Goal: Transaction & Acquisition: Purchase product/service

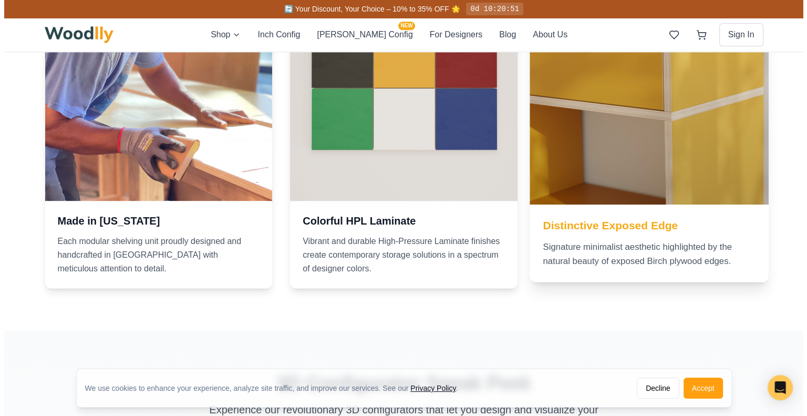
scroll to position [1209, 0]
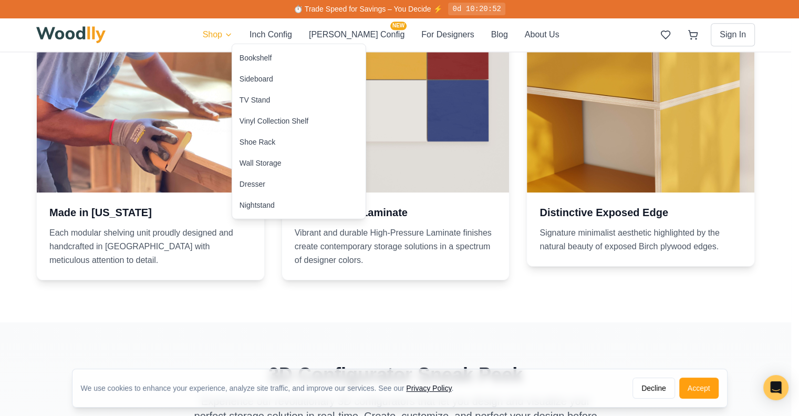
click at [250, 31] on html "We use cookies to enhance your experience, analyze site traffic, and improve ou…" at bounding box center [399, 237] width 799 height 2892
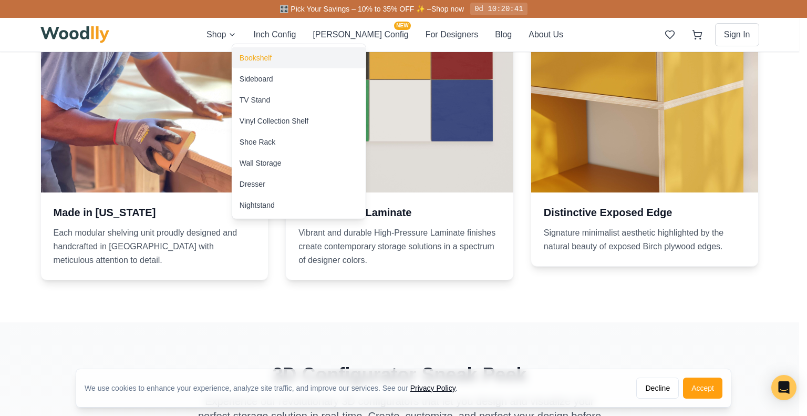
click at [257, 60] on div "Bookshelf" at bounding box center [256, 58] width 32 height 11
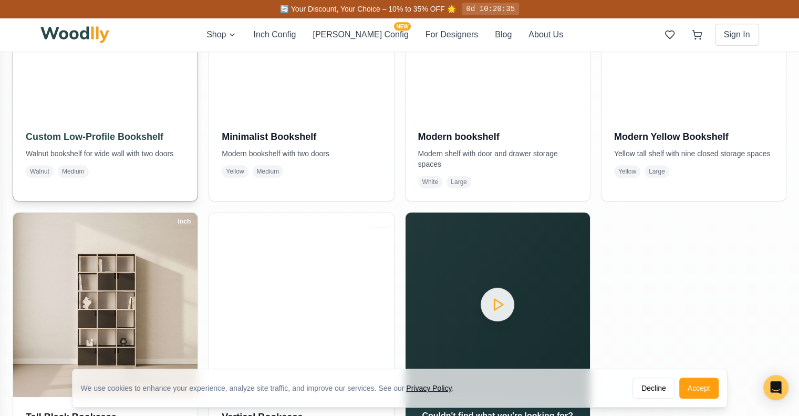
scroll to position [578, 0]
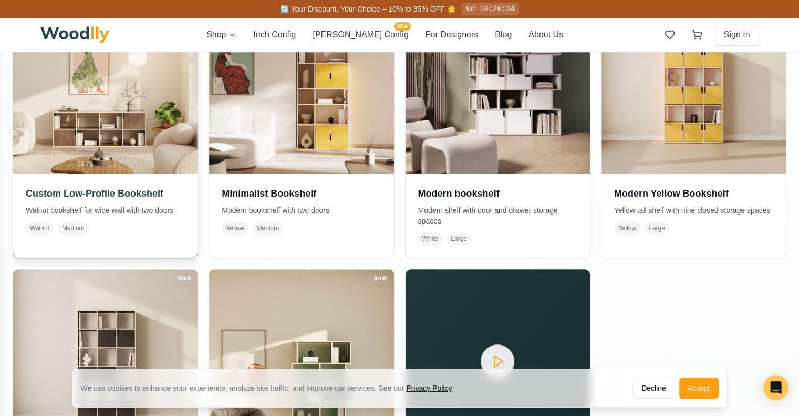
click at [147, 117] on img at bounding box center [105, 81] width 194 height 194
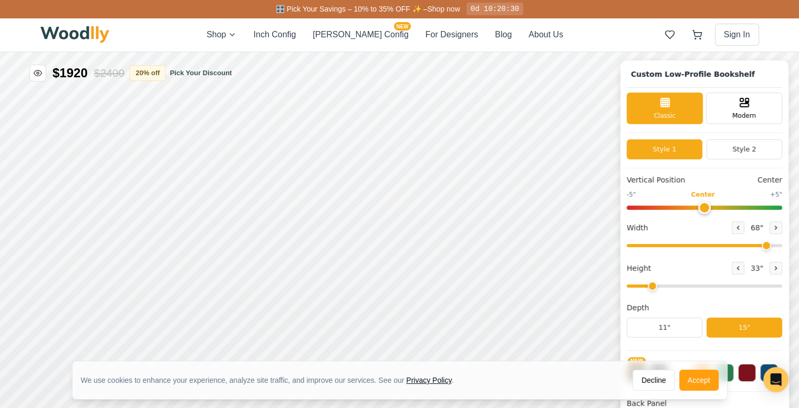
type input "68"
type input "2"
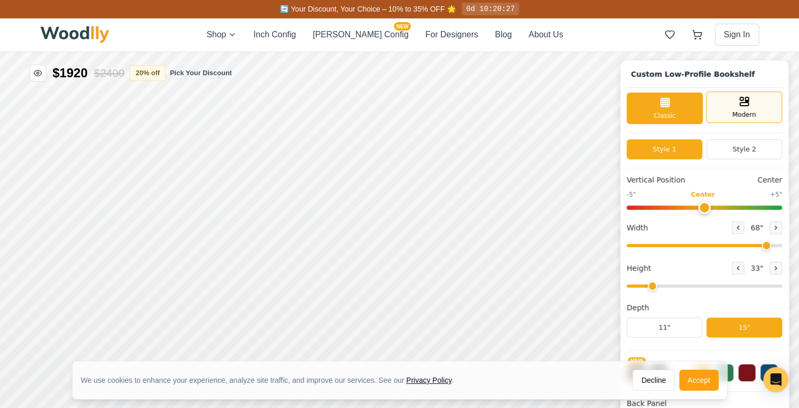
click at [748, 101] on icon at bounding box center [744, 101] width 13 height 13
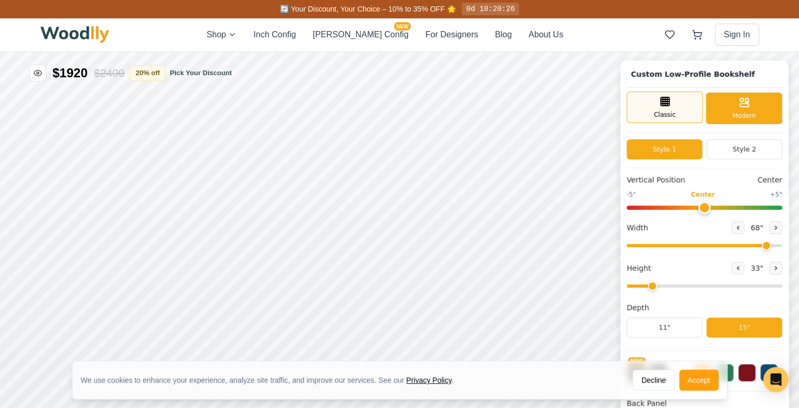
click at [670, 104] on line at bounding box center [665, 104] width 8 height 0
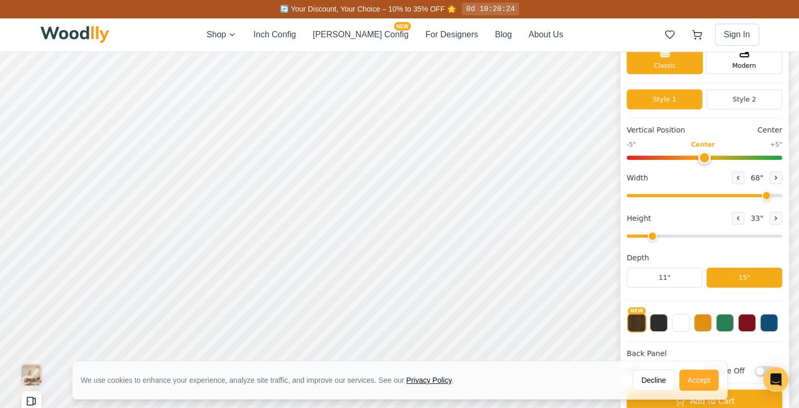
scroll to position [105, 0]
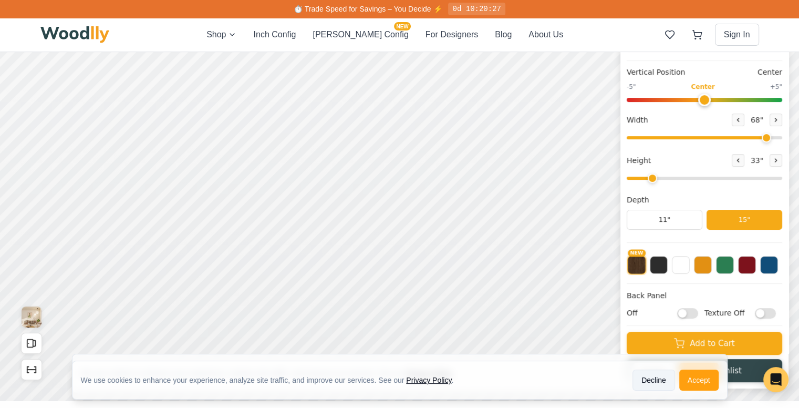
click at [662, 380] on button "Decline" at bounding box center [654, 379] width 43 height 21
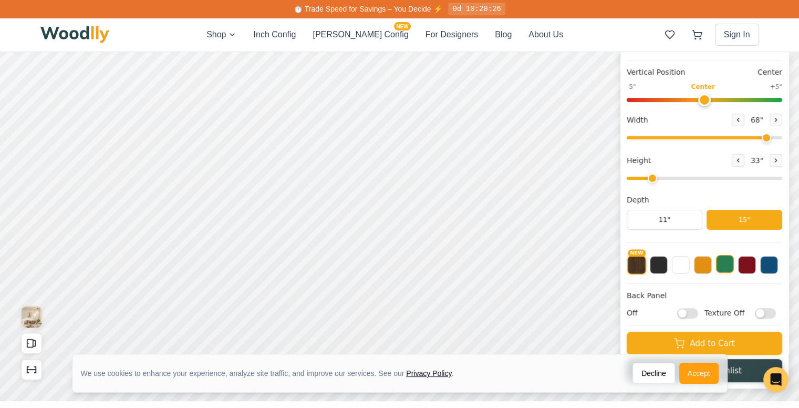
click at [732, 269] on button at bounding box center [725, 264] width 18 height 18
click at [756, 265] on button at bounding box center [747, 264] width 18 height 18
click at [734, 264] on button at bounding box center [725, 264] width 18 height 18
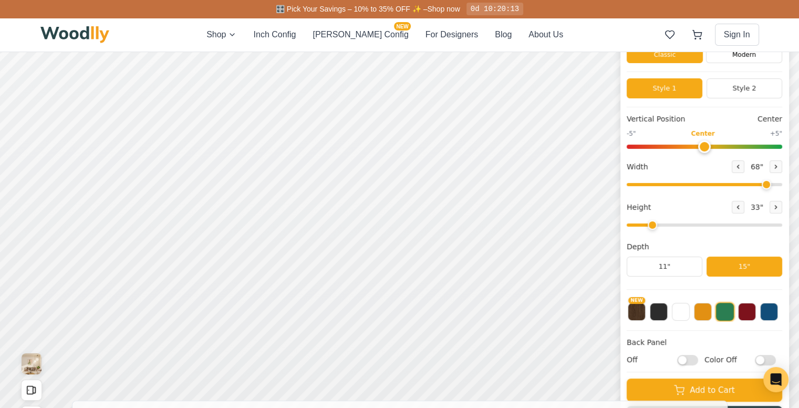
scroll to position [53, 0]
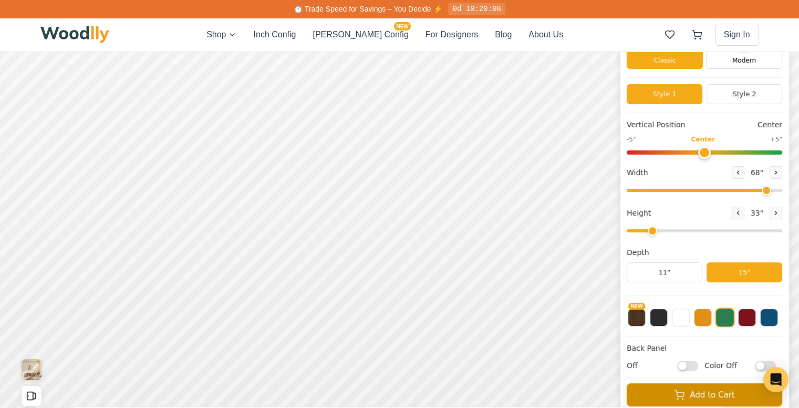
click at [720, 397] on button "Add to Cart" at bounding box center [705, 394] width 156 height 23
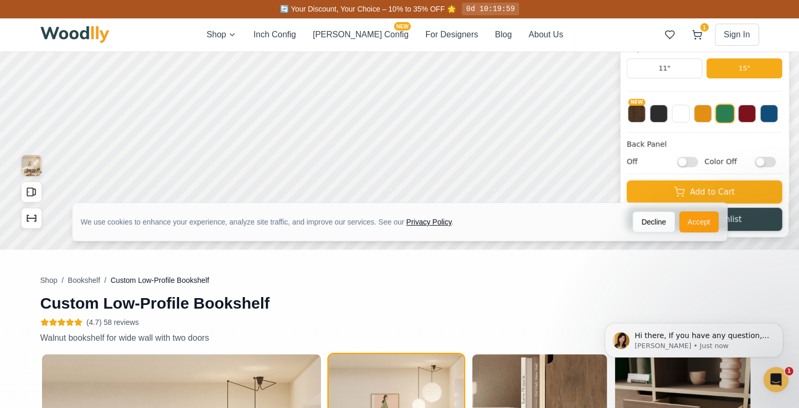
scroll to position [263, 0]
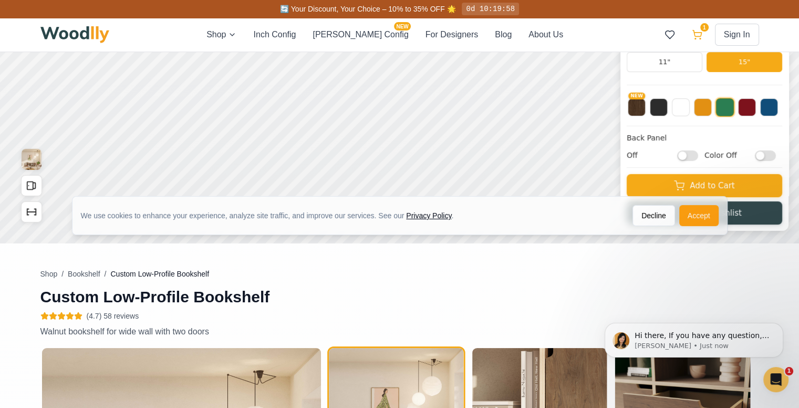
click at [694, 31] on icon at bounding box center [697, 34] width 11 height 11
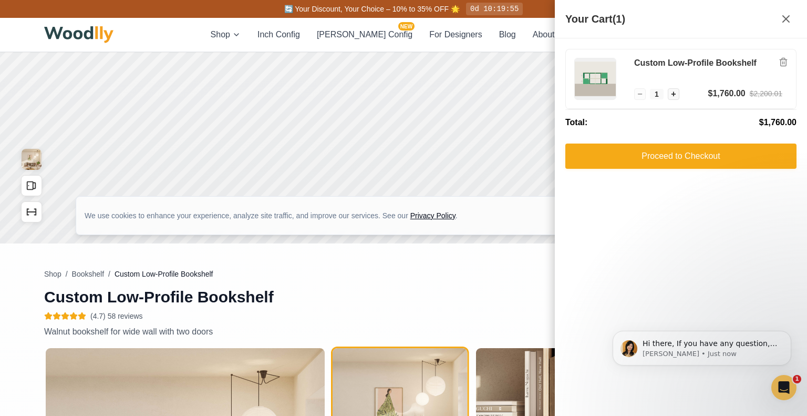
click at [787, 18] on icon at bounding box center [786, 19] width 6 height 6
